Goal: Go to known website: Access a specific website the user already knows

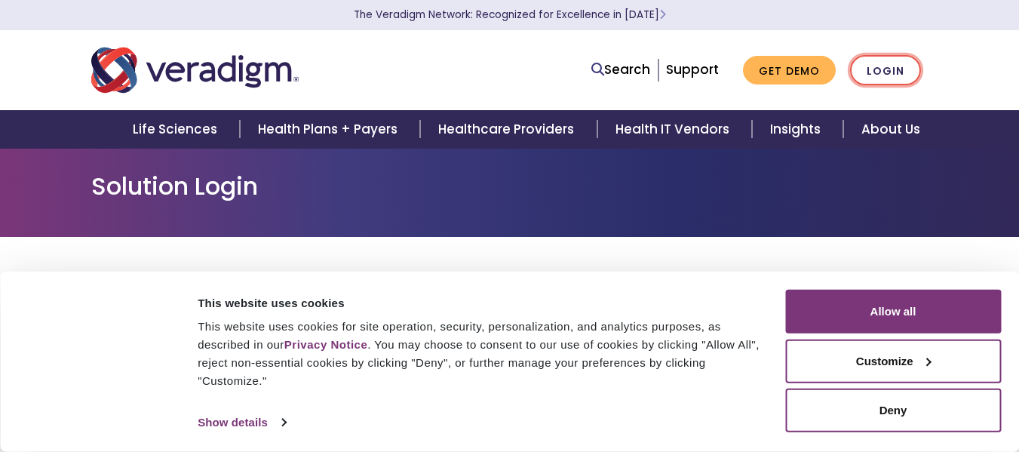
click at [866, 73] on link "Login" at bounding box center [885, 70] width 71 height 31
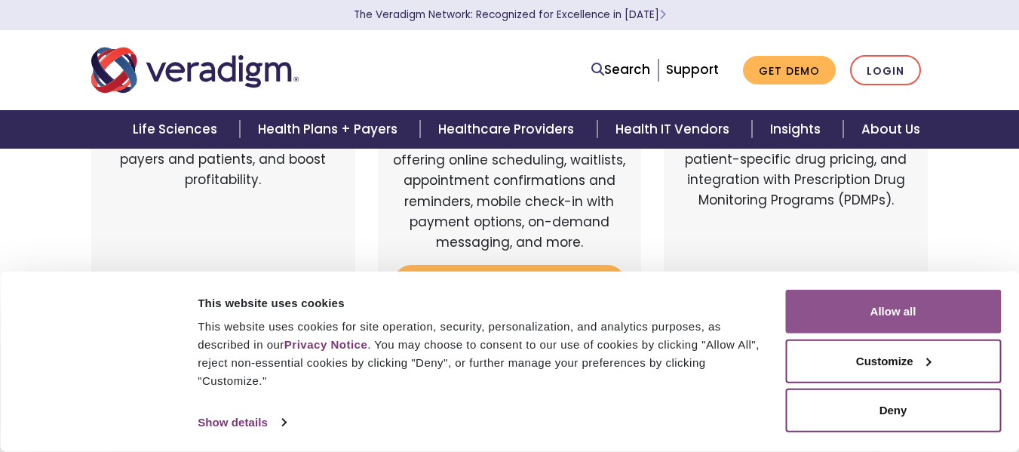
drag, startPoint x: 868, startPoint y: 299, endPoint x: 837, endPoint y: 296, distance: 31.1
click at [866, 299] on button "Allow all" at bounding box center [893, 312] width 216 height 44
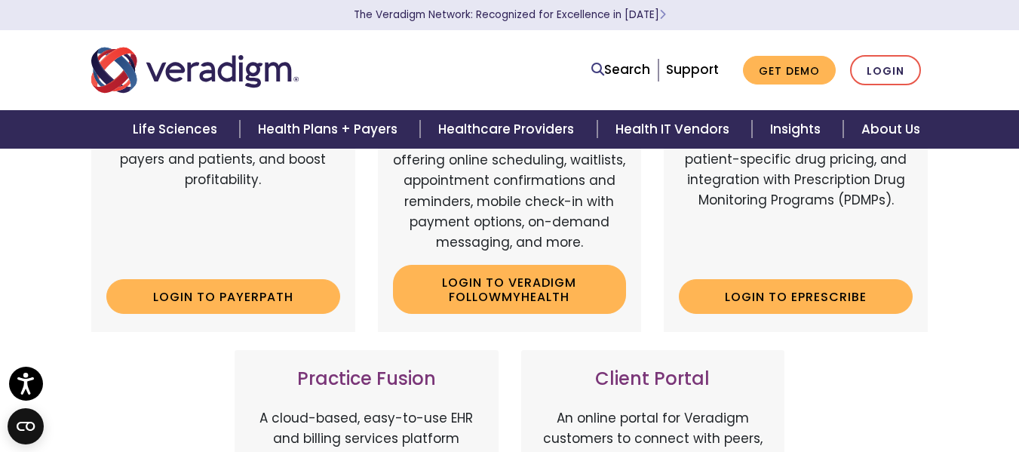
scroll to position [377, 0]
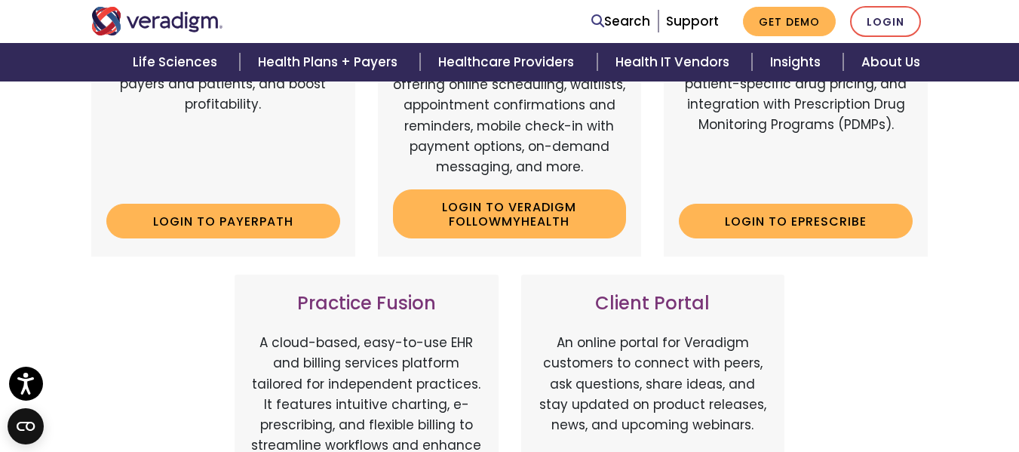
click at [248, 287] on div "Practice Fusion A cloud-based, easy-to-use EHR and billing services platform ta…" at bounding box center [366, 407] width 264 height 266
click at [247, 213] on link "Login to Payerpath" at bounding box center [223, 221] width 234 height 35
